Goal: Transaction & Acquisition: Purchase product/service

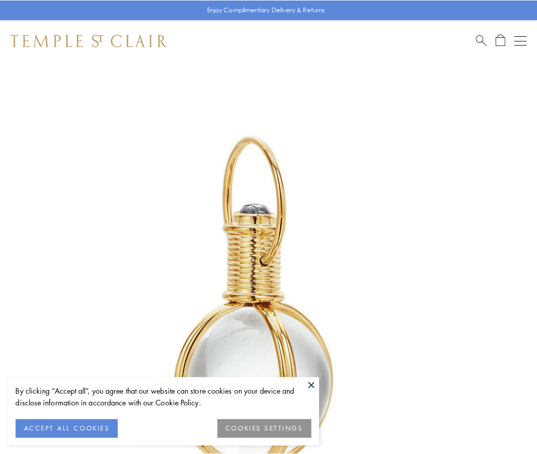
scroll to position [267, 0]
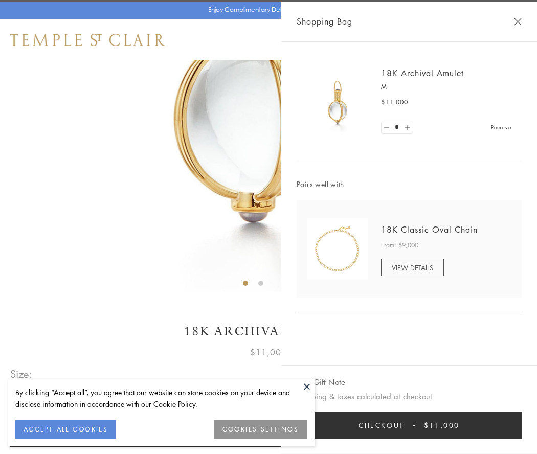
click at [409, 425] on button "Checkout $11,000" at bounding box center [409, 425] width 225 height 27
